Goal: Task Accomplishment & Management: Manage account settings

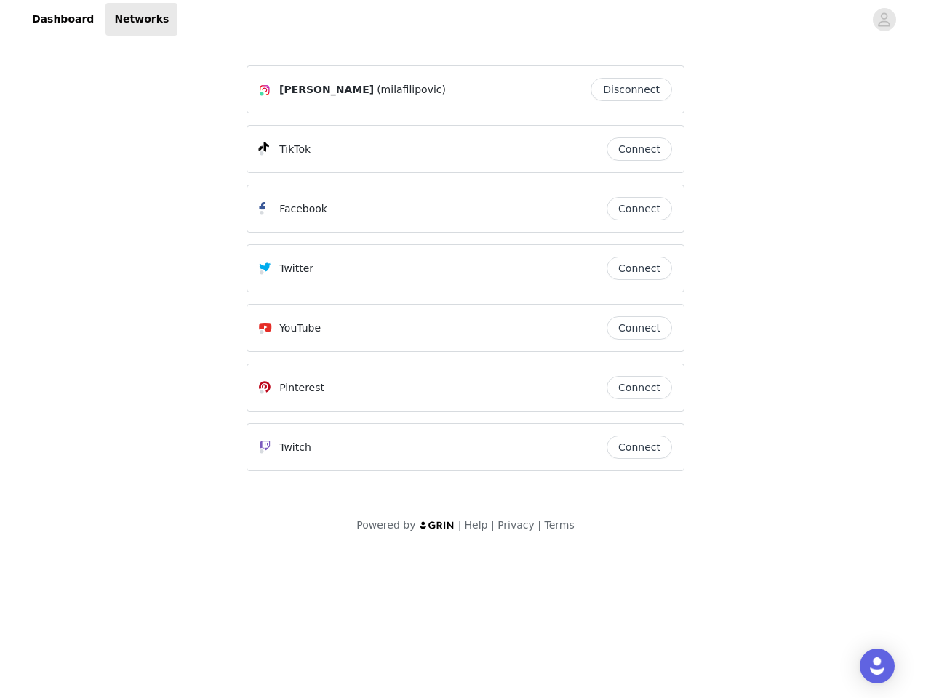
click at [466, 275] on div "Twitter" at bounding box center [433, 268] width 348 height 17
click at [466, 20] on div at bounding box center [520, 19] width 687 height 33
click at [885, 20] on icon "avatar" at bounding box center [884, 19] width 14 height 23
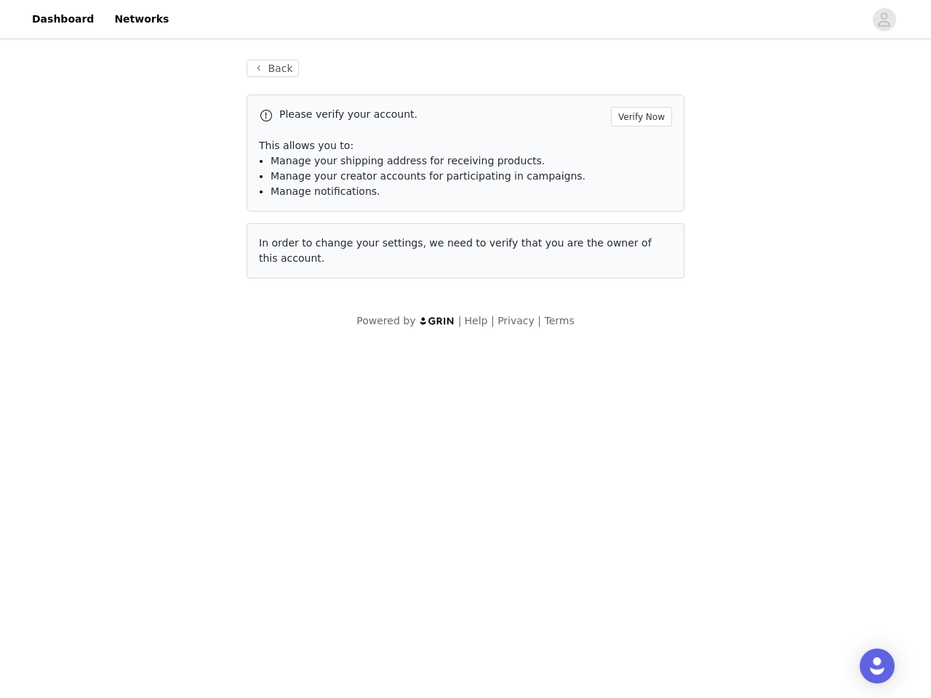
click at [635, 89] on div "Back Please verify your account. Verify Now This allows you to: Manage your shi…" at bounding box center [465, 169] width 473 height 254
click at [639, 149] on p "This allows you to:" at bounding box center [465, 145] width 413 height 15
click at [639, 209] on div "Please verify your account. Verify Now This allows you to: Manage your shipping…" at bounding box center [466, 153] width 438 height 117
click at [639, 268] on div "Back Please verify your account. Verify Now This allows you to: Manage your shi…" at bounding box center [465, 169] width 473 height 254
click at [639, 328] on div "Powered by | Help | Privacy | Terms" at bounding box center [465, 330] width 931 height 33
